Goal: Transaction & Acquisition: Obtain resource

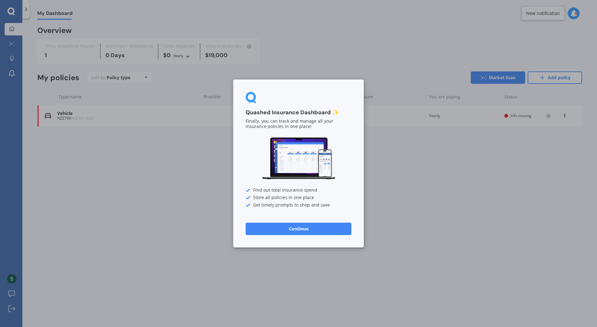
click at [300, 226] on button "Continue" at bounding box center [299, 229] width 106 height 12
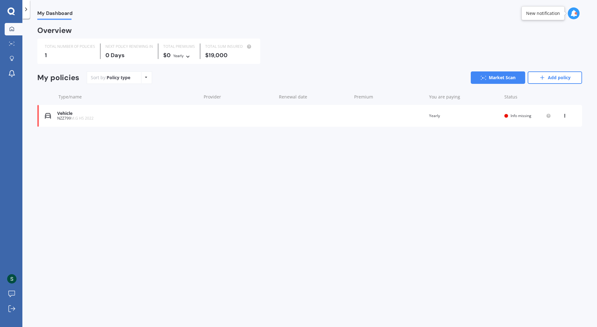
click at [300, 226] on div "My Dashboard Overview TOTAL NUMBER OF POLICIES 1 NEXT POLICY RENEWING [DATE] TO…" at bounding box center [309, 174] width 575 height 309
click at [564, 114] on icon at bounding box center [565, 115] width 4 height 4
click at [545, 142] on div "Delete" at bounding box center [551, 140] width 62 height 12
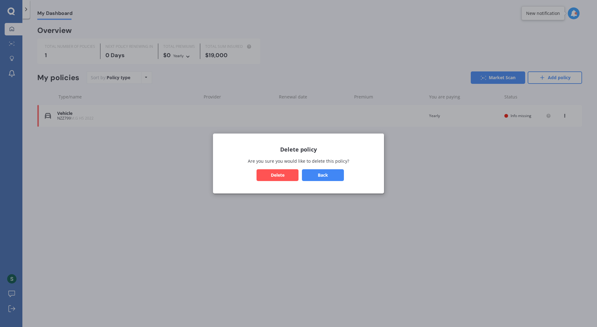
click at [282, 175] on button "Delete" at bounding box center [278, 175] width 42 height 12
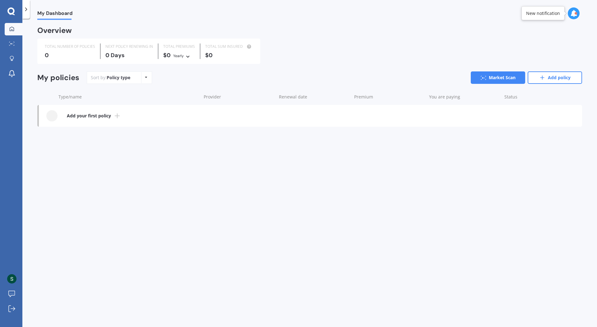
click at [108, 118] on b "Add your first policy" at bounding box center [89, 116] width 44 height 6
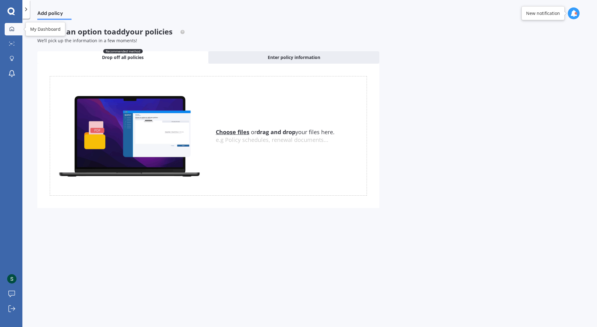
click at [15, 28] on div at bounding box center [11, 29] width 9 height 6
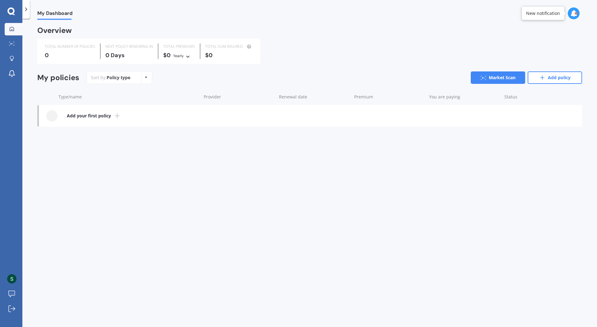
click at [144, 80] on div "Policy type Alphabetical Date added Renewing next" at bounding box center [146, 77] width 10 height 11
click at [144, 84] on div "Sort by: Policy type Policy type Alphabetical Date added Renewing next" at bounding box center [119, 78] width 65 height 12
click at [497, 77] on link "Market Scan" at bounding box center [498, 78] width 54 height 12
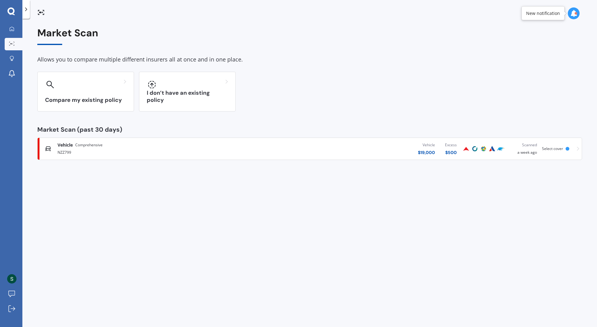
click at [11, 9] on icon at bounding box center [10, 11] width 7 height 8
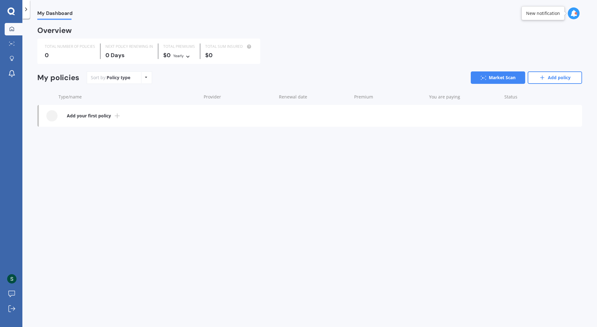
click at [11, 9] on icon at bounding box center [10, 11] width 7 height 8
click at [25, 11] on polyline at bounding box center [26, 9] width 2 height 3
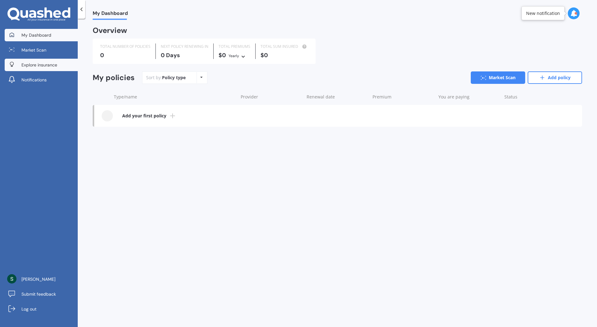
click at [32, 61] on link "Explore insurance" at bounding box center [41, 65] width 73 height 12
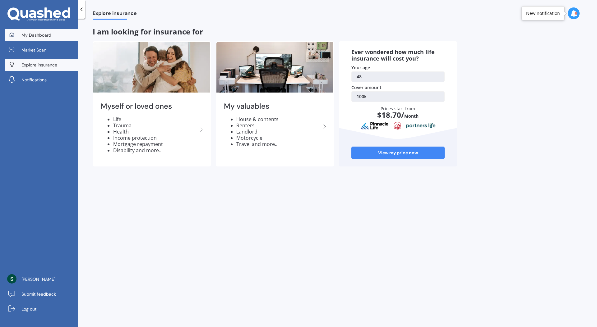
click at [28, 33] on span "My Dashboard" at bounding box center [36, 35] width 30 height 6
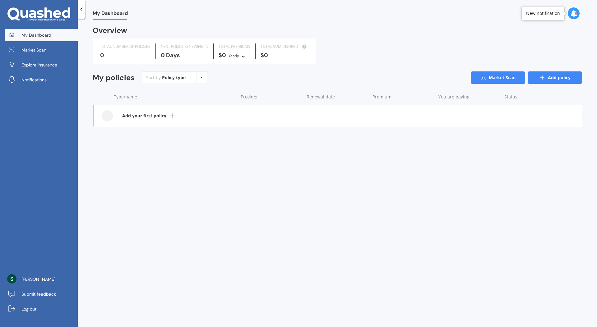
click at [554, 77] on link "Add policy" at bounding box center [555, 78] width 54 height 12
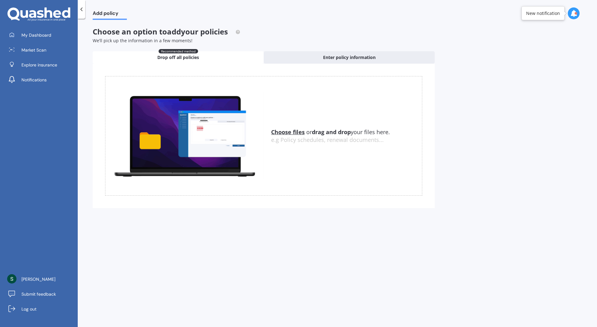
click at [571, 15] on icon at bounding box center [573, 13] width 7 height 7
click at [522, 84] on div "Add policy Choose an option to add your policies We’ll pick up the information …" at bounding box center [337, 174] width 519 height 309
click at [40, 53] on span "Market Scan" at bounding box center [33, 50] width 25 height 6
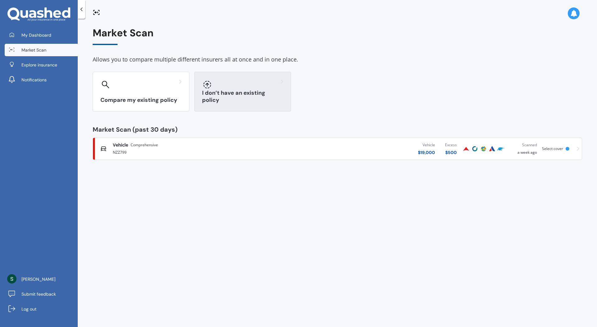
click at [235, 81] on div at bounding box center [242, 85] width 81 height 10
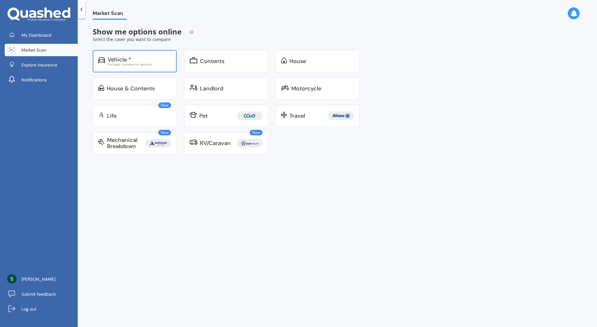
click at [145, 61] on div "Vehicle *" at bounding box center [139, 60] width 63 height 6
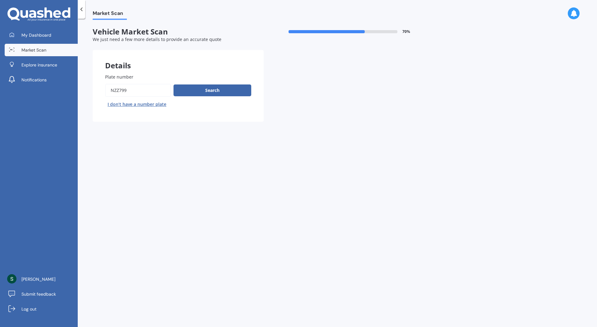
click at [148, 104] on button "I don’t have a number plate" at bounding box center [137, 105] width 64 height 10
select select "04"
select select "11"
select select "1976"
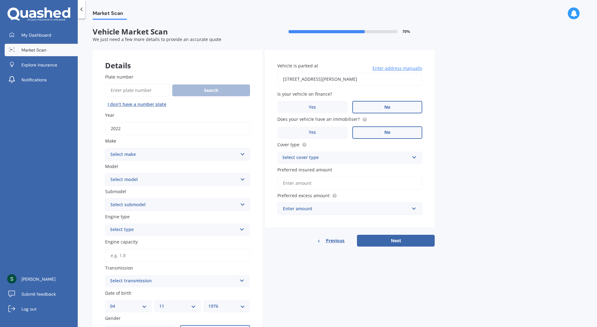
click at [152, 90] on input "Plate number" at bounding box center [137, 90] width 65 height 13
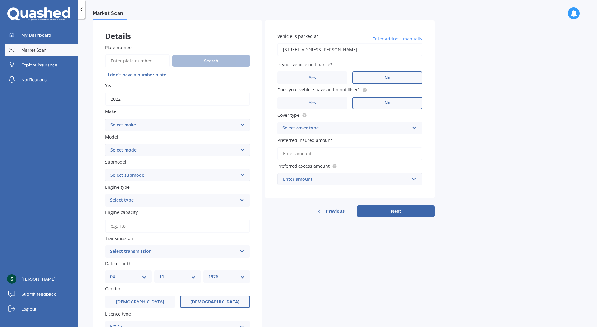
scroll to position [18, 0]
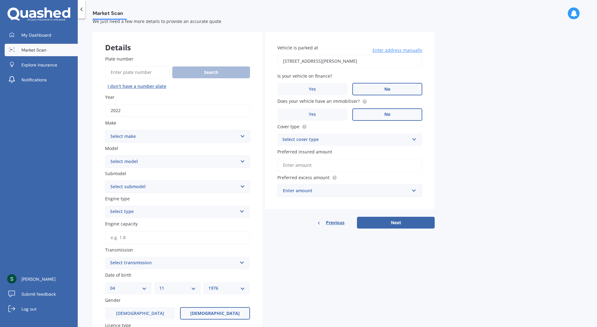
click at [136, 115] on input "2022" at bounding box center [177, 110] width 145 height 13
type input "2023"
click at [140, 139] on select "Select make AC ALFA ROMEO ASTON MARTIN AUDI AUSTIN BEDFORD Bentley BMW BYD CADI…" at bounding box center [177, 136] width 145 height 12
select select "KIA"
click at [105, 130] on select "Select make AC ALFA ROMEO ASTON MARTIN AUDI AUSTIN BEDFORD Bentley BMW BYD CADI…" at bounding box center [177, 136] width 145 height 12
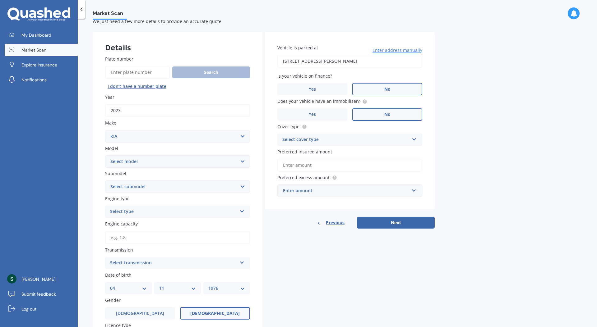
click at [126, 164] on select "Select model Carens [DATE] CERATO Ceres Credos EV6 K2900 Magentis Mentor Niro O…" at bounding box center [177, 161] width 145 height 12
select select "STONIC"
click at [105, 155] on select "Select model Carens [DATE] CERATO Ceres Credos EV6 K2900 Magentis Mentor Niro O…" at bounding box center [177, 161] width 145 height 12
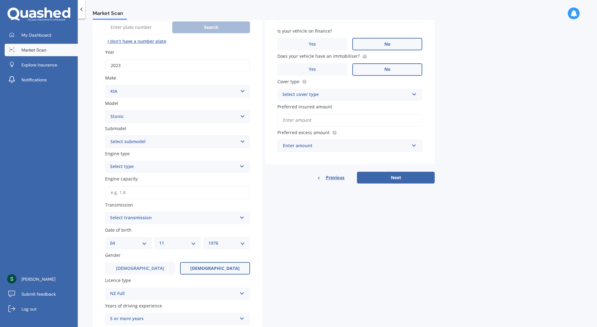
scroll to position [64, 0]
click at [167, 166] on div "Select type" at bounding box center [173, 165] width 127 height 7
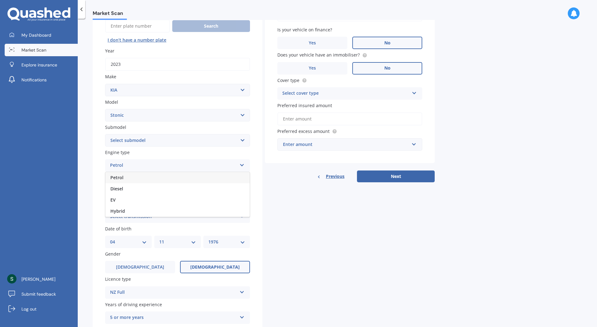
click at [161, 180] on div "Petrol" at bounding box center [177, 177] width 144 height 11
click at [190, 140] on select "Select submodel (All other) EX Hatchback 5dr Spts Auto 6sp 1.4i GT Line Hatchba…" at bounding box center [177, 140] width 145 height 12
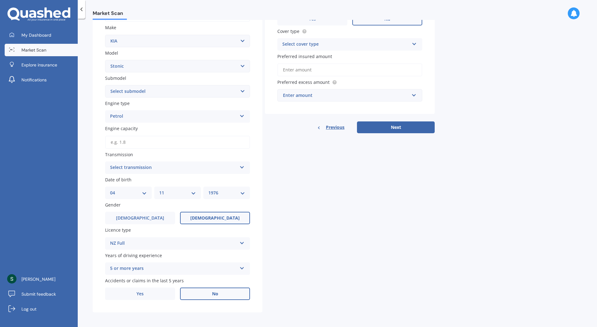
scroll to position [115, 0]
click at [188, 166] on div "Select transmission" at bounding box center [173, 166] width 127 height 7
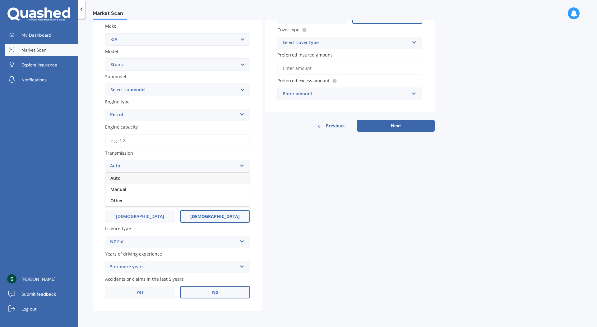
click at [188, 177] on div "Auto" at bounding box center [177, 178] width 144 height 11
click at [332, 93] on div "Enter amount" at bounding box center [346, 93] width 126 height 7
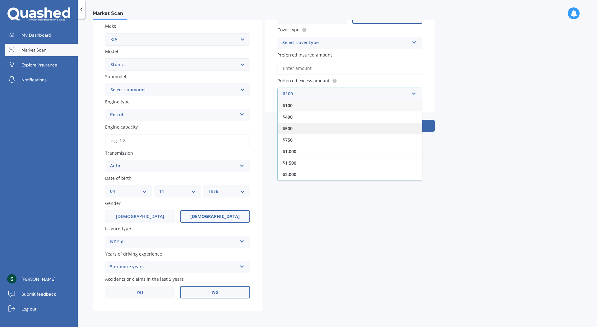
click at [296, 126] on div "$500" at bounding box center [350, 129] width 144 height 12
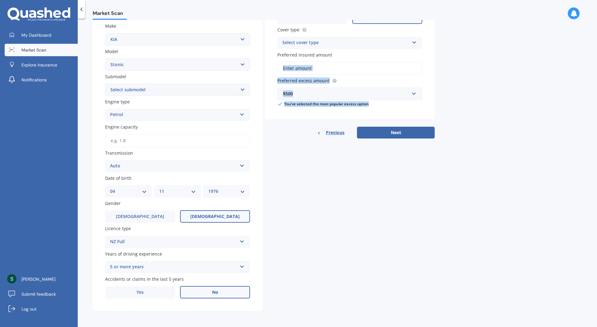
drag, startPoint x: 296, startPoint y: 126, endPoint x: 351, endPoint y: 65, distance: 81.9
click at [351, 65] on div "Vehicle is parked at [STREET_ADDRESS][PERSON_NAME] Enter address manually Is yo…" at bounding box center [350, 37] width 170 height 204
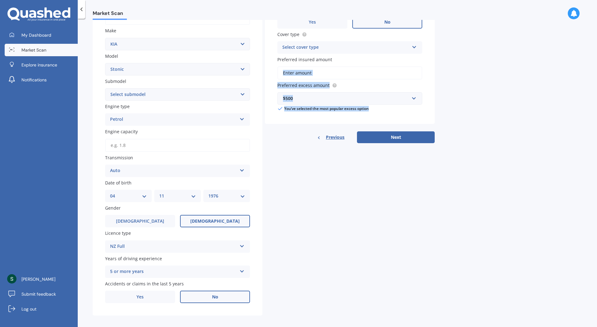
scroll to position [110, 0]
click at [359, 52] on div "Select cover type Comprehensive Third Party, Fire & Theft Third Party" at bounding box center [349, 48] width 145 height 12
click at [334, 63] on div "Comprehensive" at bounding box center [350, 59] width 144 height 11
click at [326, 76] on input "Preferred insured amount" at bounding box center [349, 73] width 145 height 13
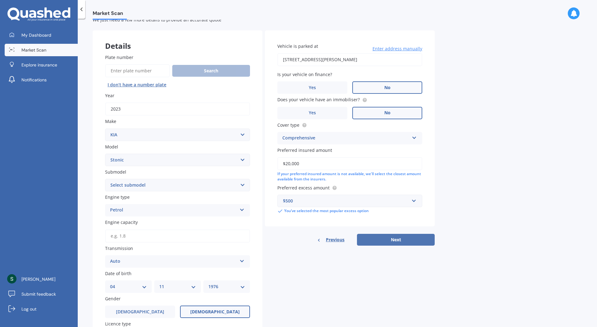
scroll to position [0, 0]
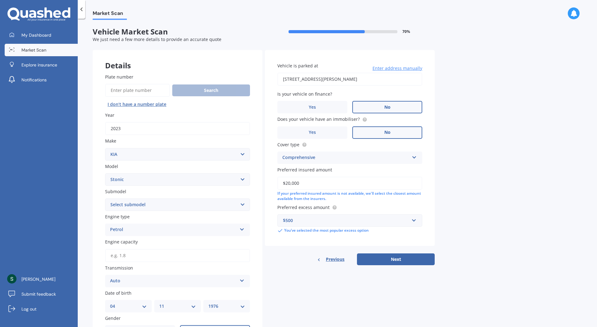
type input "$20,000"
drag, startPoint x: 387, startPoint y: 80, endPoint x: 267, endPoint y: 87, distance: 121.2
click at [267, 87] on div "Vehicle is parked at [STREET_ADDRESS][PERSON_NAME] Enter address manually Is yo…" at bounding box center [350, 148] width 170 height 196
type input "[PERSON_NAME] [GEOGRAPHIC_DATA]"
click at [505, 109] on div "Market Scan Vehicle Market Scan 70 % We just need a few more details to provide…" at bounding box center [337, 174] width 519 height 309
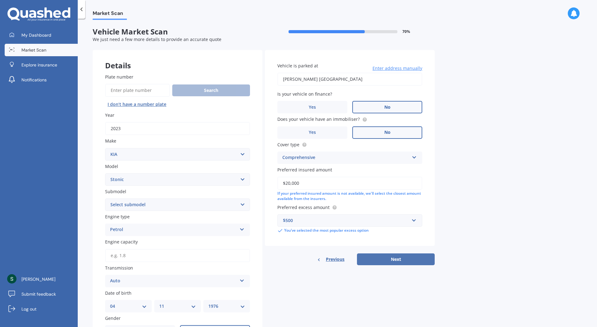
click at [394, 262] on button "Next" at bounding box center [396, 260] width 78 height 12
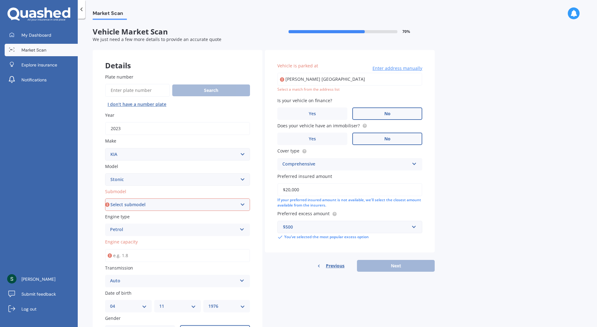
click at [389, 68] on span "Enter address manually" at bounding box center [398, 68] width 50 height 6
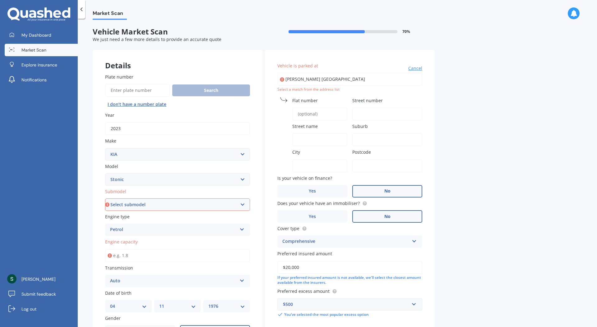
click at [352, 82] on input "[PERSON_NAME] [GEOGRAPHIC_DATA]" at bounding box center [349, 79] width 145 height 13
click at [415, 68] on span "Cancel" at bounding box center [415, 68] width 14 height 6
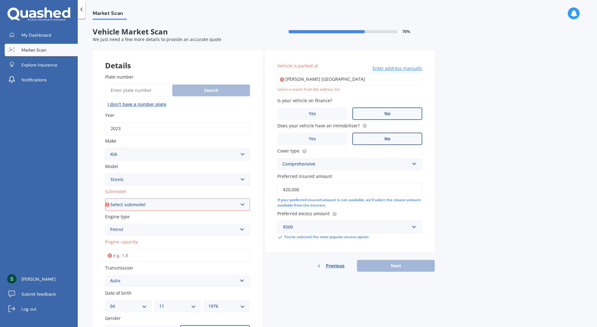
drag, startPoint x: 362, startPoint y: 78, endPoint x: 280, endPoint y: 83, distance: 81.3
click at [280, 83] on input "[PERSON_NAME] [GEOGRAPHIC_DATA]" at bounding box center [349, 79] width 145 height 13
type input "[PERSON_NAME][GEOGRAPHIC_DATA][PERSON_NAME]"
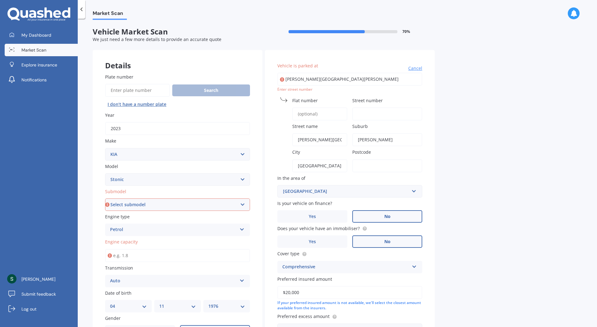
click at [314, 127] on span "Street name" at bounding box center [304, 126] width 25 height 6
click at [314, 133] on input "[PERSON_NAME][GEOGRAPHIC_DATA]" at bounding box center [319, 139] width 55 height 13
click at [322, 158] on div "City [GEOGRAPHIC_DATA]" at bounding box center [312, 160] width 70 height 23
click at [317, 155] on label "City" at bounding box center [318, 152] width 53 height 7
click at [317, 160] on input "[GEOGRAPHIC_DATA]" at bounding box center [319, 166] width 55 height 13
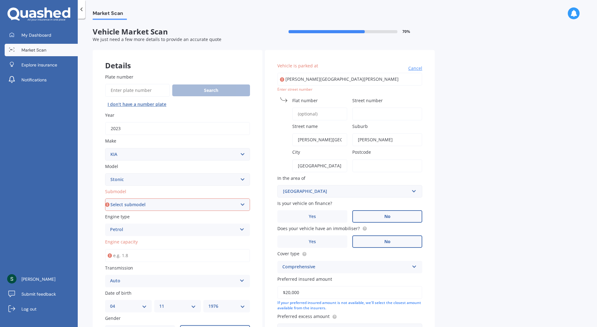
click at [475, 146] on div "Market Scan Vehicle Market Scan 70 % We just need a few more details to provide…" at bounding box center [337, 174] width 519 height 309
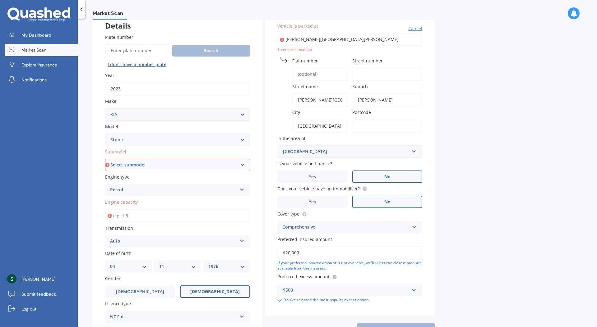
scroll to position [7, 0]
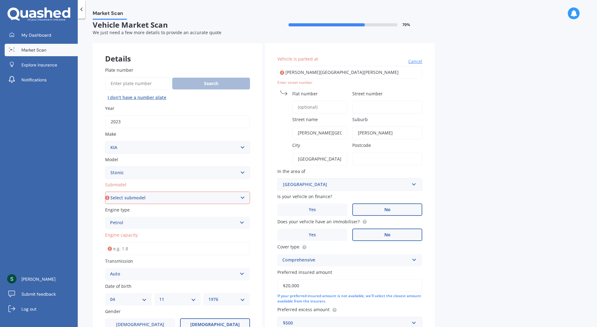
click at [307, 109] on input "Flat number" at bounding box center [319, 107] width 55 height 13
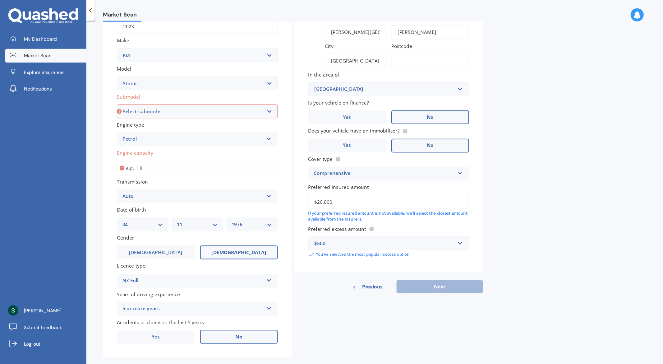
scroll to position [115, 0]
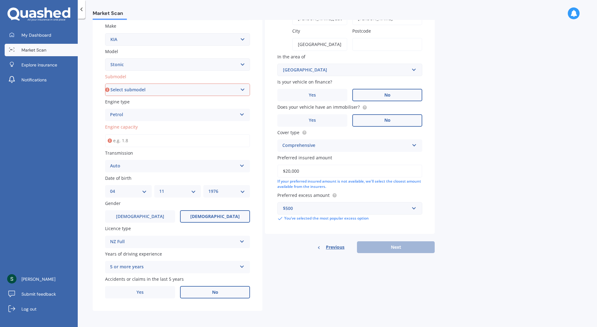
type input "1"
click at [379, 248] on div "Previous Next" at bounding box center [350, 248] width 170 height 12
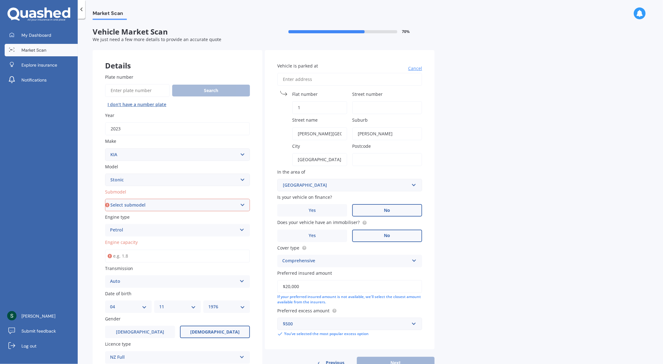
click at [198, 202] on select "Select submodel (All other) EX Hatchback 5dr Spts Auto 6sp 1.4i GT Line Hatchba…" at bounding box center [177, 205] width 145 height 12
